Goal: Information Seeking & Learning: Learn about a topic

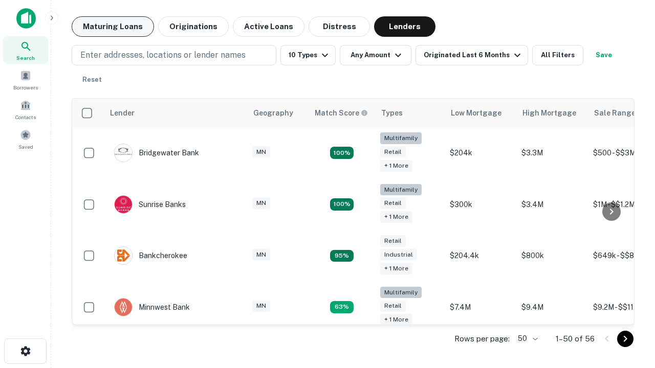
click at [113, 27] on button "Maturing Loans" at bounding box center [113, 26] width 82 height 20
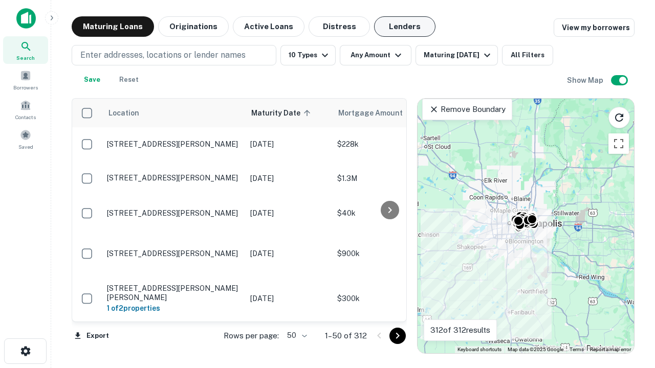
click at [405, 27] on button "Lenders" at bounding box center [404, 26] width 61 height 20
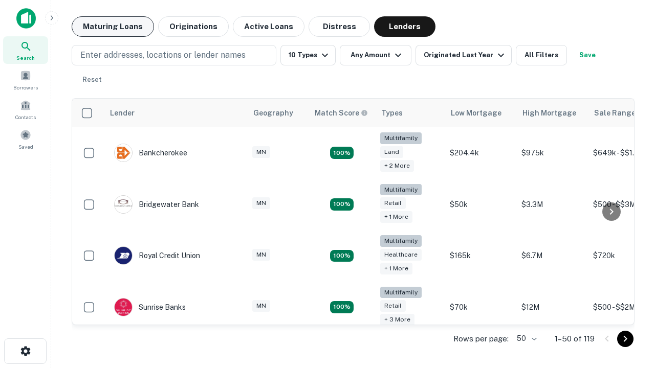
click at [113, 27] on button "Maturing Loans" at bounding box center [113, 26] width 82 height 20
